Goal: Task Accomplishment & Management: Manage account settings

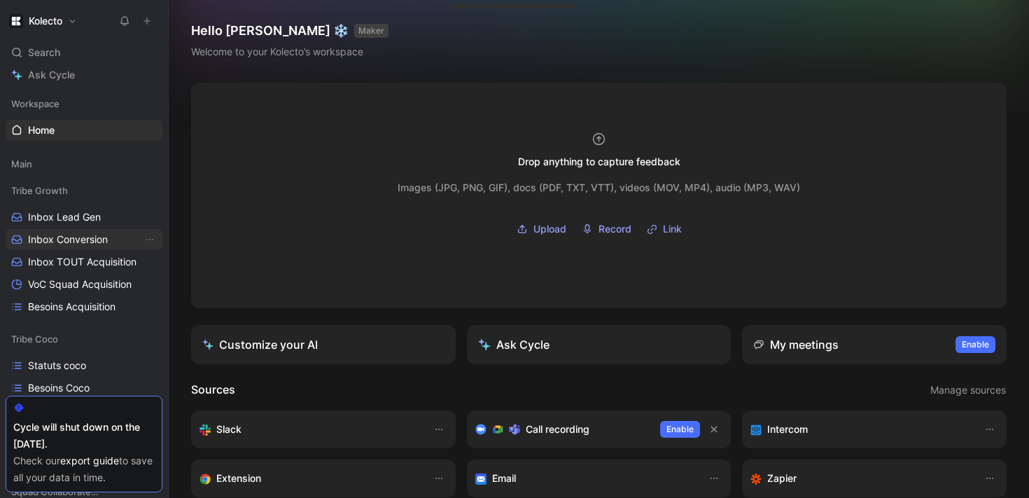
click at [99, 246] on span "Inbox Conversion" at bounding box center [68, 240] width 80 height 14
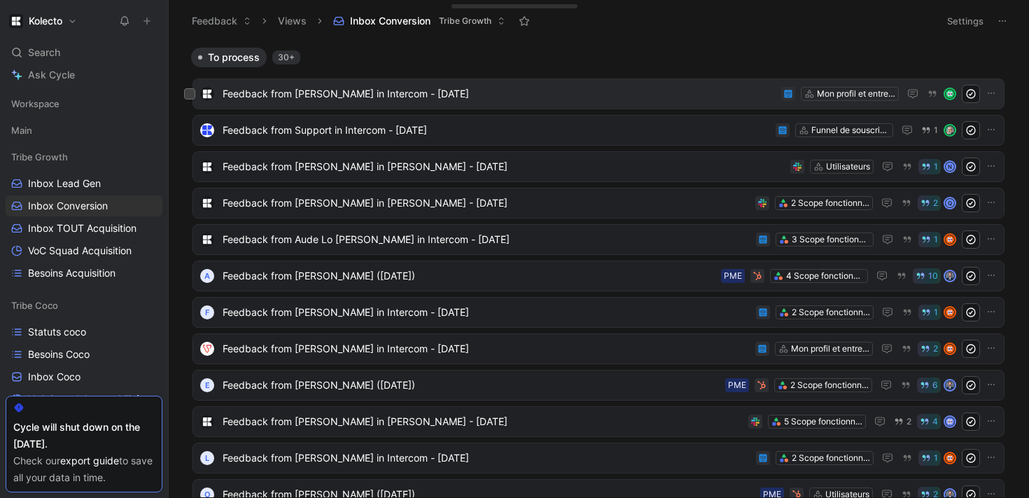
click at [303, 98] on span "Feedback from [PERSON_NAME] in Intercom - [DATE]" at bounding box center [499, 93] width 553 height 17
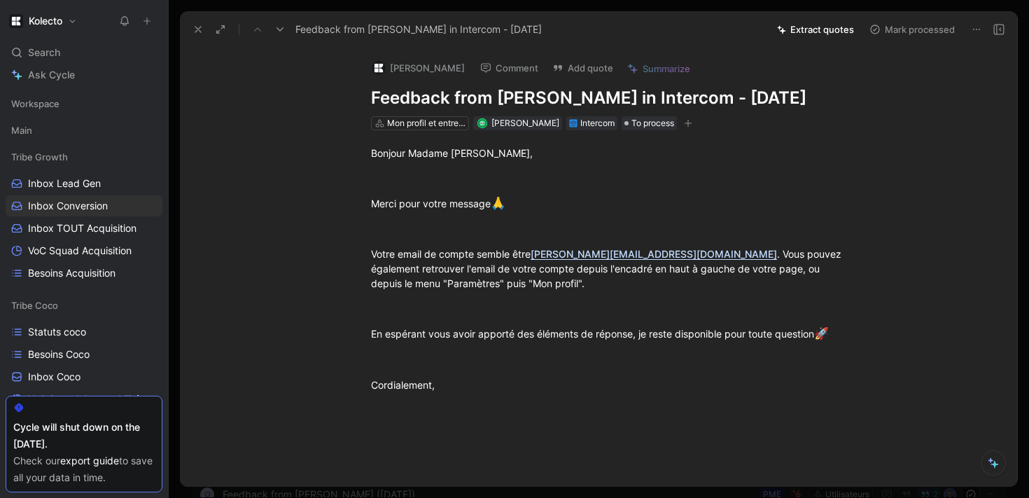
click at [199, 29] on use at bounding box center [198, 30] width 6 height 6
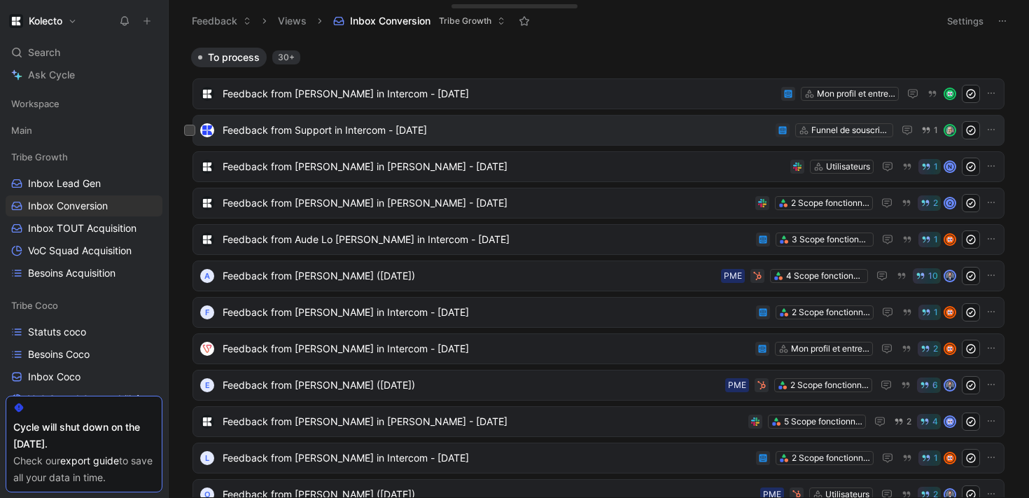
click at [293, 137] on span "Feedback from Support in Intercom - [DATE]" at bounding box center [497, 130] width 548 height 17
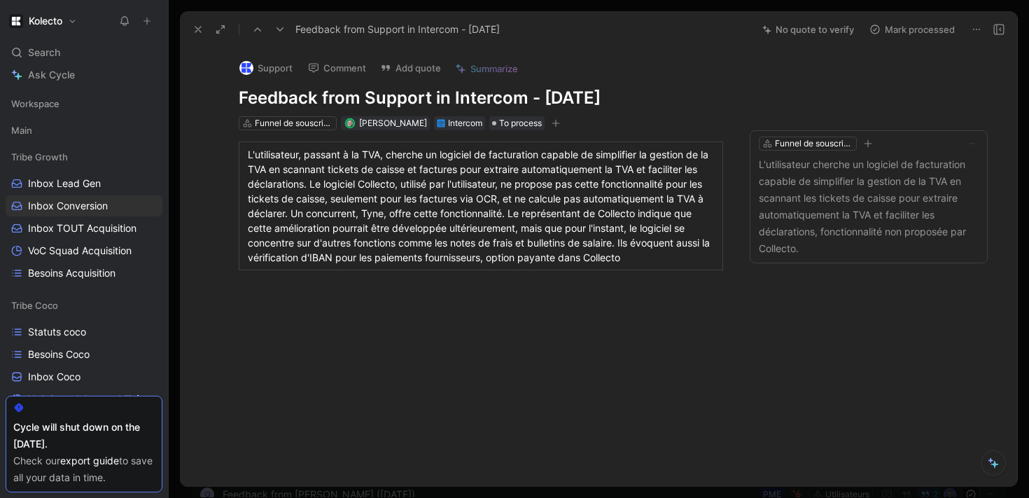
click at [194, 32] on icon at bounding box center [198, 29] width 11 height 11
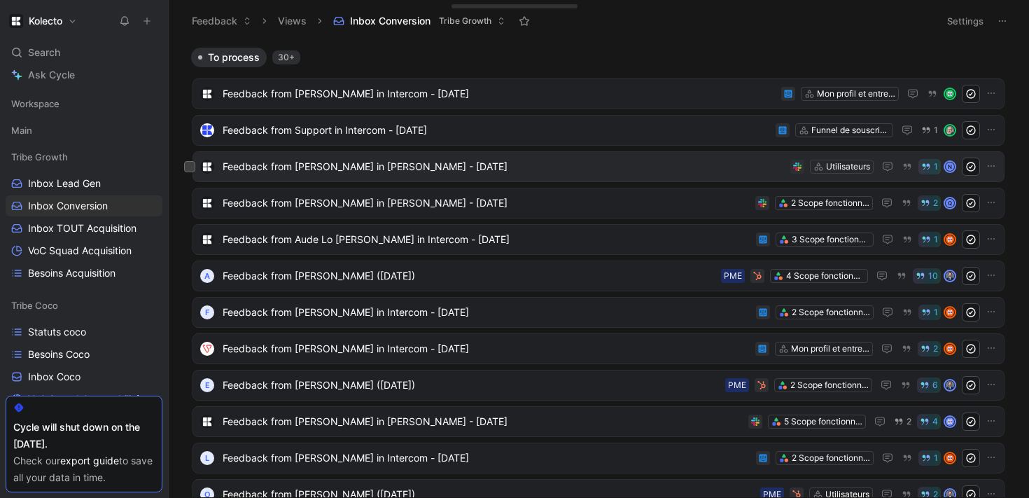
click at [272, 172] on span "Feedback from [PERSON_NAME] in [PERSON_NAME] - [DATE]" at bounding box center [504, 166] width 562 height 17
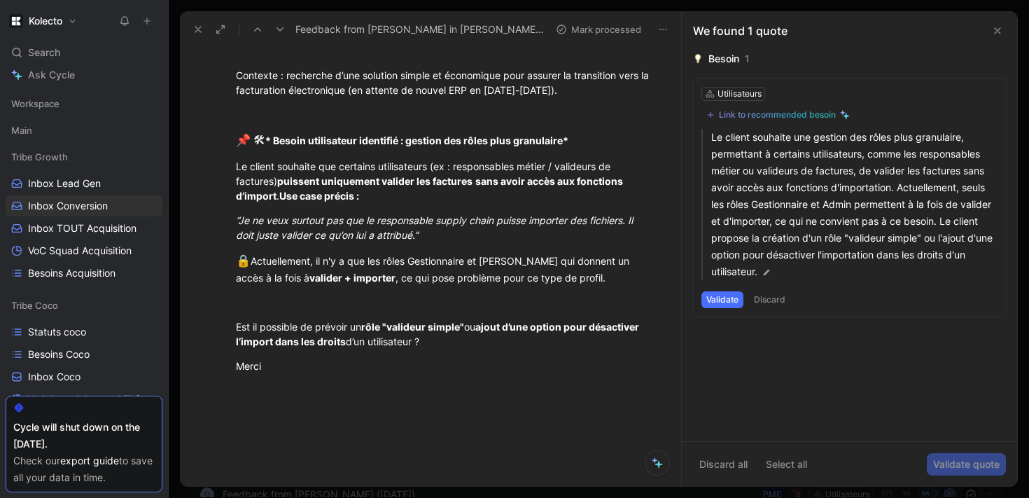
scroll to position [190, 0]
click at [195, 31] on use at bounding box center [198, 30] width 6 height 6
